Goal: Go to known website: Access a specific website the user already knows

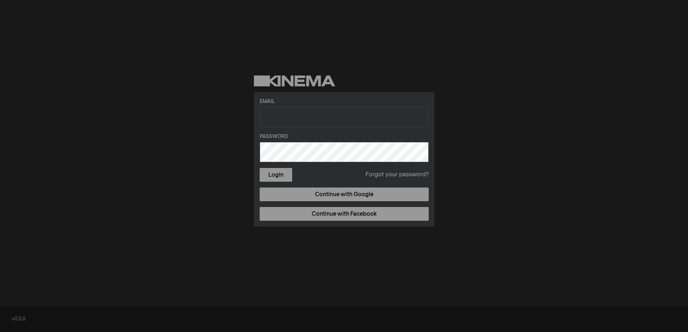
click at [360, 138] on label "Password" at bounding box center [344, 137] width 169 height 8
click at [366, 104] on label "Email" at bounding box center [344, 102] width 169 height 8
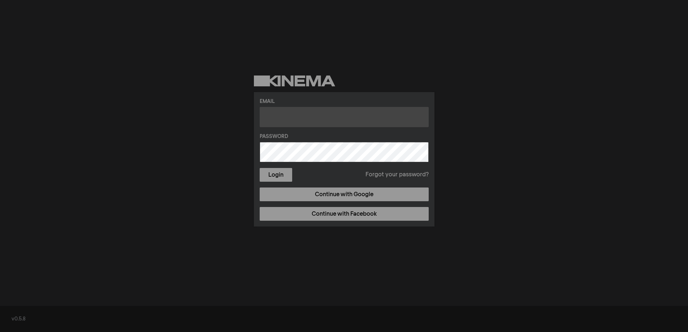
click at [364, 115] on input "text" at bounding box center [344, 117] width 169 height 20
paste input "[EMAIL_ADDRESS][DOMAIN_NAME]"
type input "[EMAIL_ADDRESS][DOMAIN_NAME]"
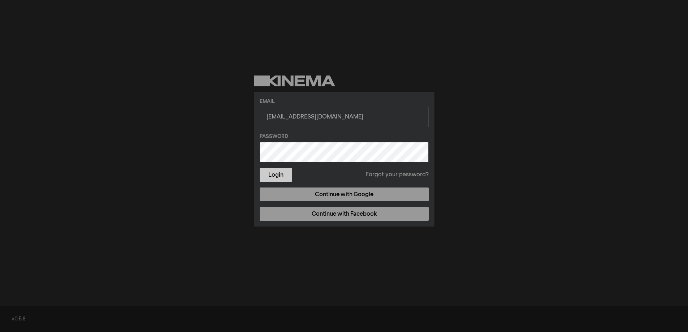
click at [284, 177] on button "Login" at bounding box center [276, 175] width 33 height 14
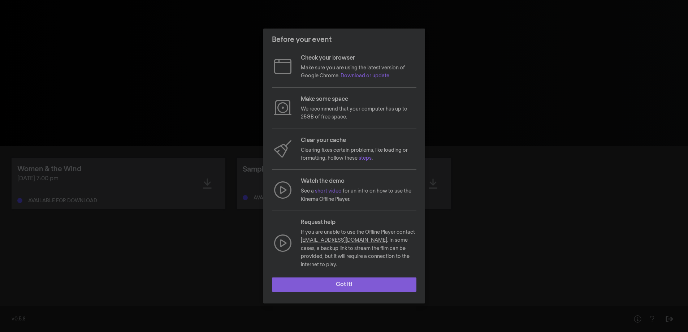
click at [372, 280] on button "Got it!" at bounding box center [344, 285] width 145 height 14
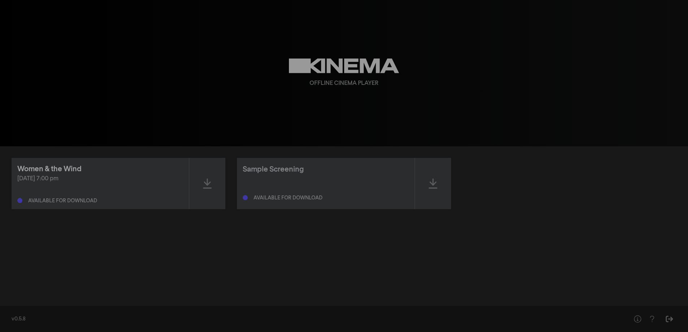
click at [78, 170] on div "Women & the Wind" at bounding box center [49, 169] width 64 height 11
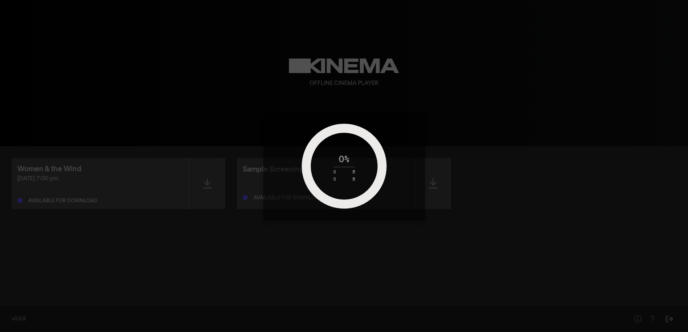
click at [387, 268] on div "0 % 0 B 0 B" at bounding box center [344, 166] width 688 height 332
click at [156, 107] on div "0 % 14 MB 6 GB" at bounding box center [344, 166] width 688 height 332
